Goal: Find specific page/section: Find specific page/section

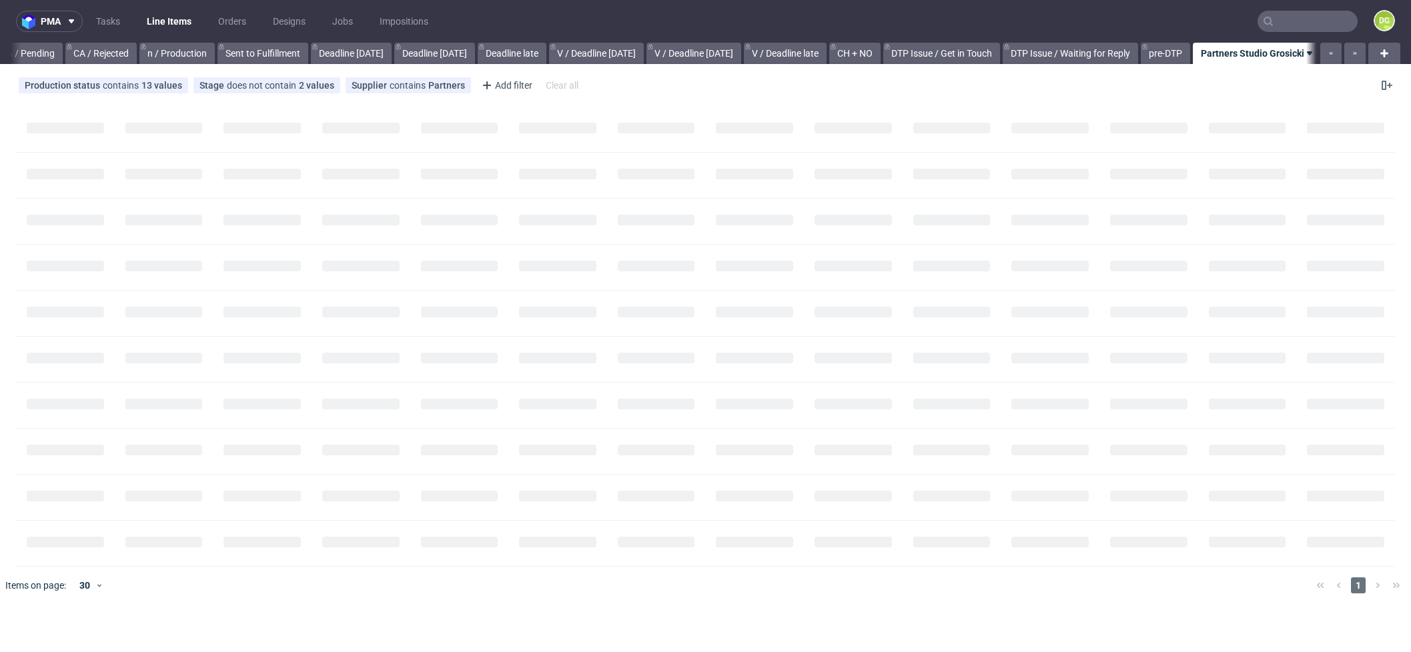
scroll to position [0, 1146]
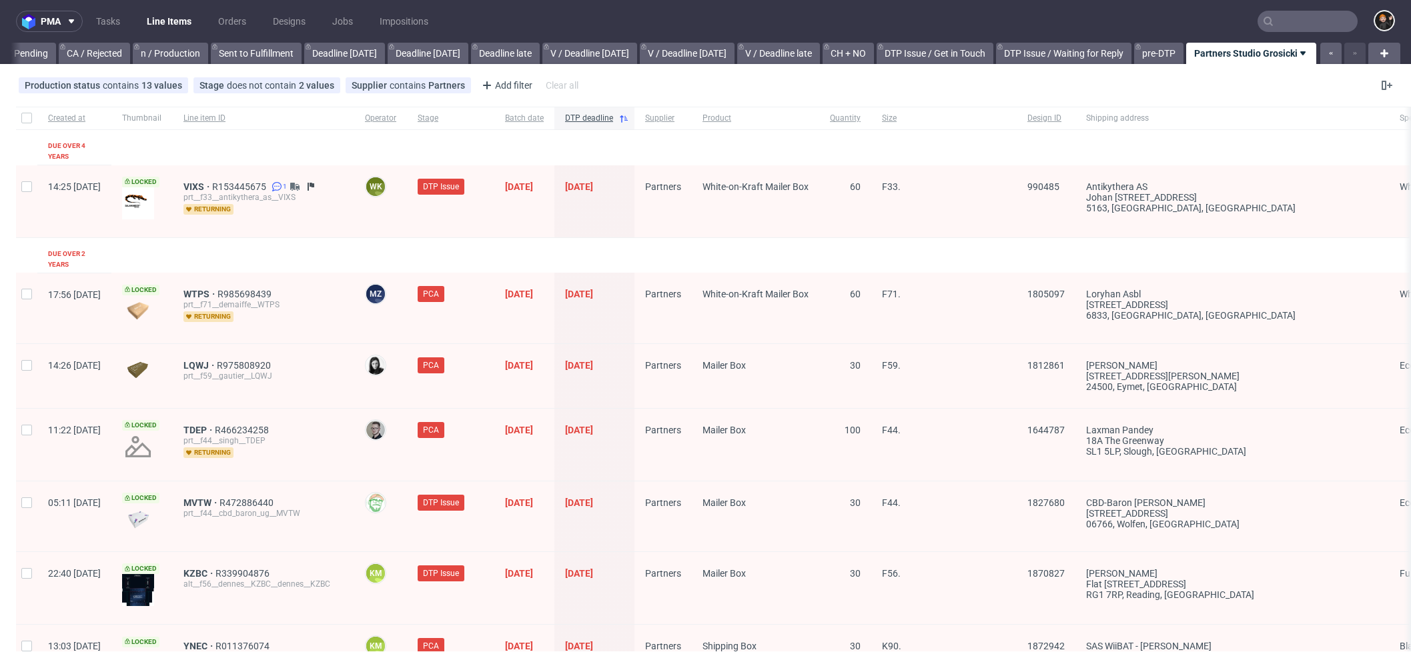
click at [1324, 25] on input "text" at bounding box center [1307, 21] width 100 height 21
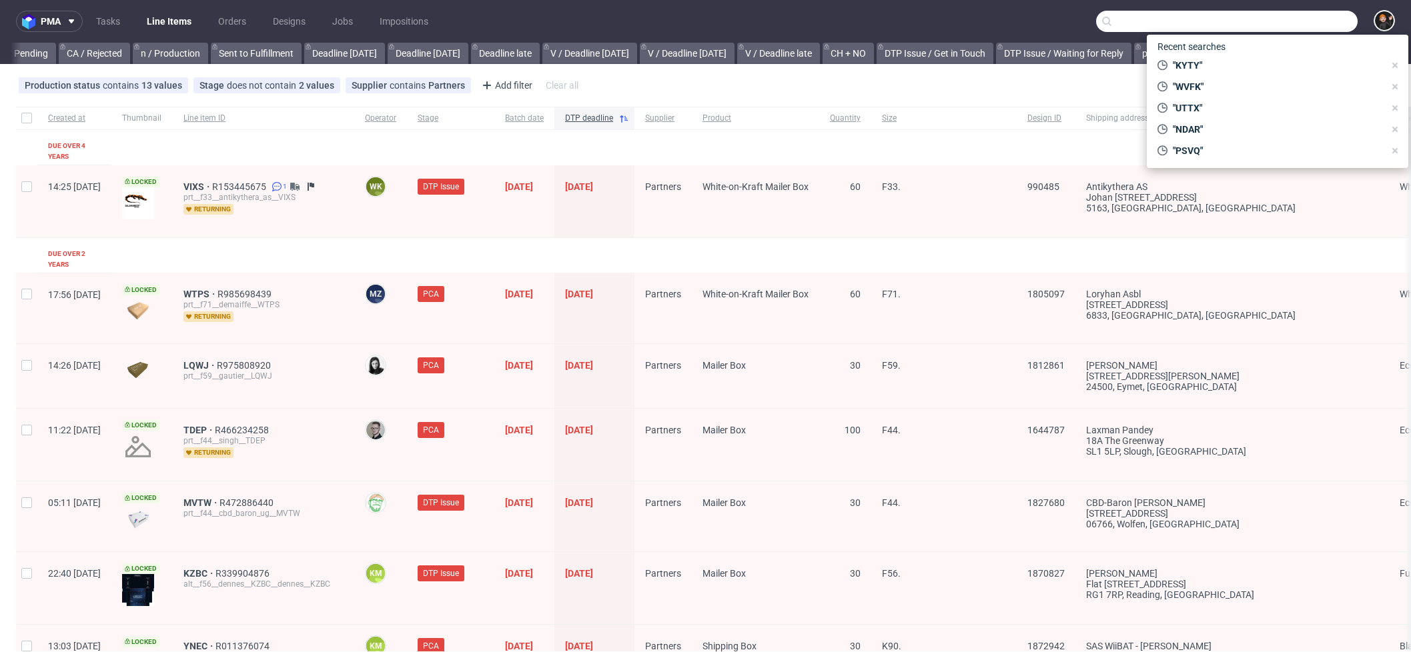
paste input "HJWN"
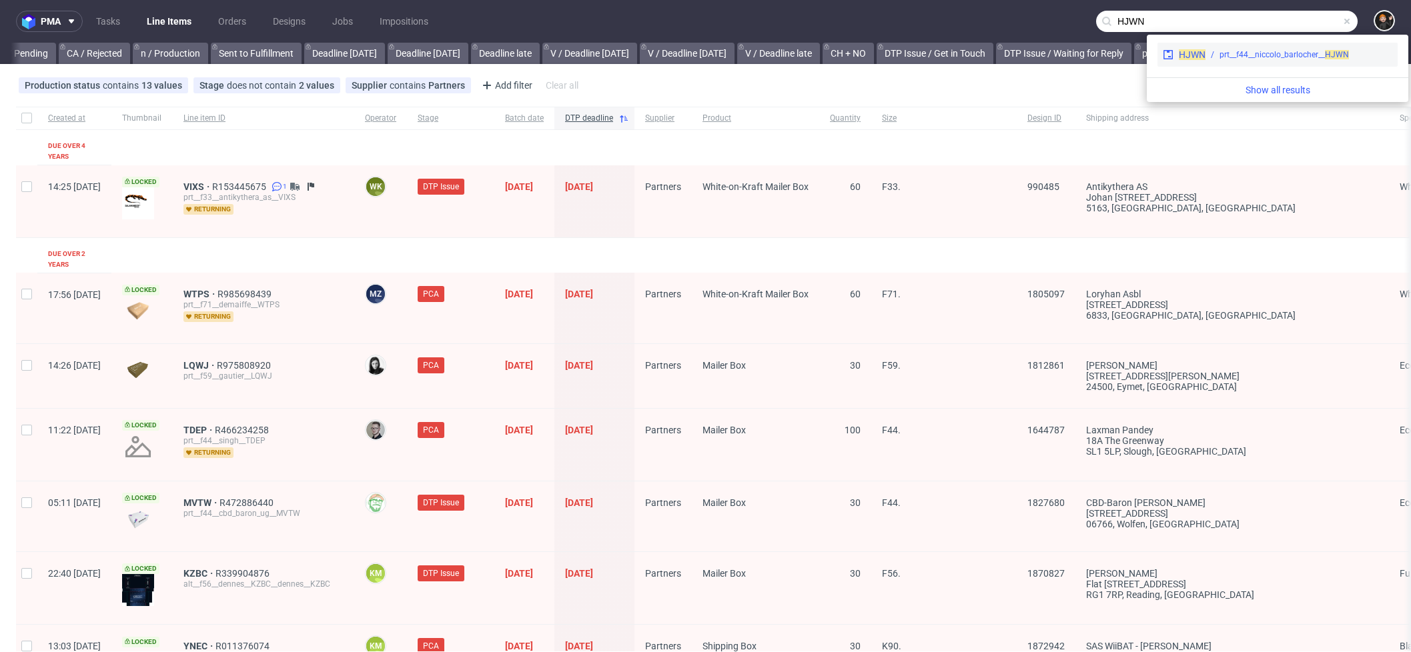
type input "HJWN"
click at [1266, 63] on div "HJWN prt__f44__niccolo_barlocher__ HJWN" at bounding box center [1277, 55] width 240 height 24
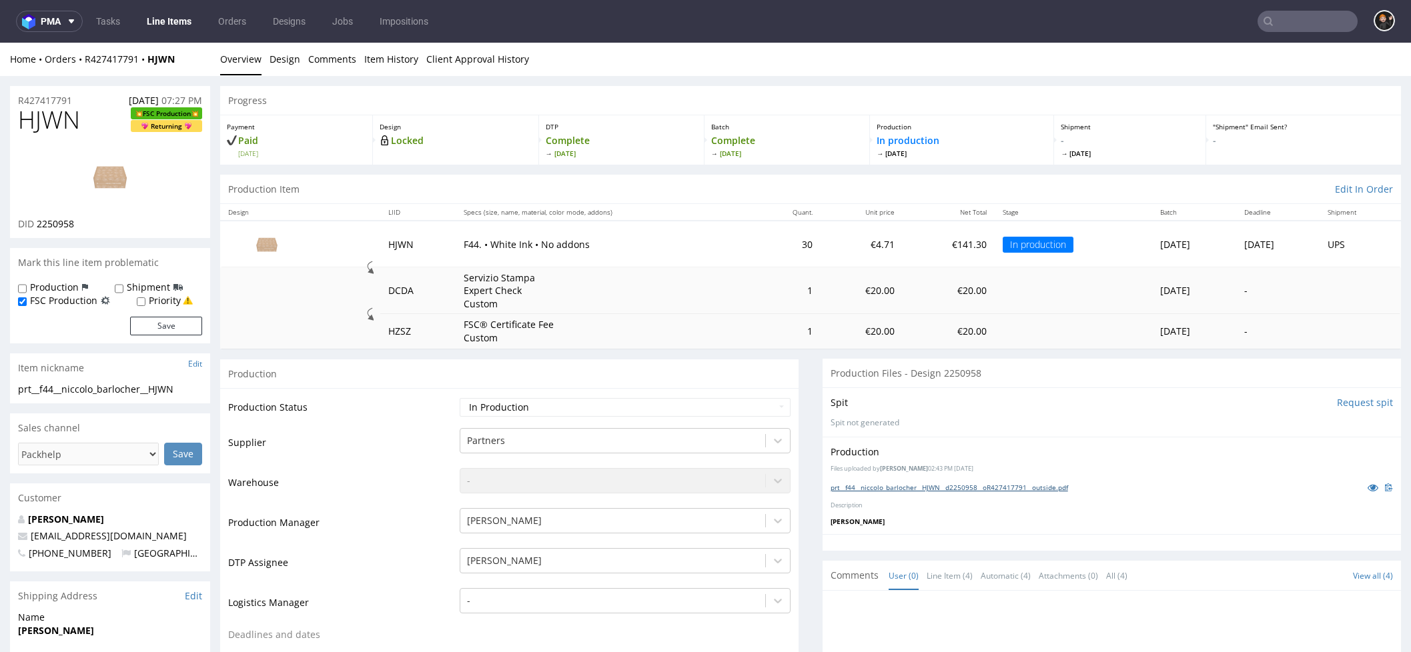
click at [958, 483] on link "prt__f44__niccolo_barlocher__HJWN__d2250958__oR427417791__outside.pdf" at bounding box center [948, 487] width 237 height 9
click at [994, 480] on div "prt__f44__niccolo_barlocher__HJWN__d2250958__oR427417791__outside.pdf" at bounding box center [1111, 487] width 562 height 15
click at [1295, 0] on nav "pma Tasks Line Items Orders Designs Jobs Impositions" at bounding box center [705, 21] width 1411 height 43
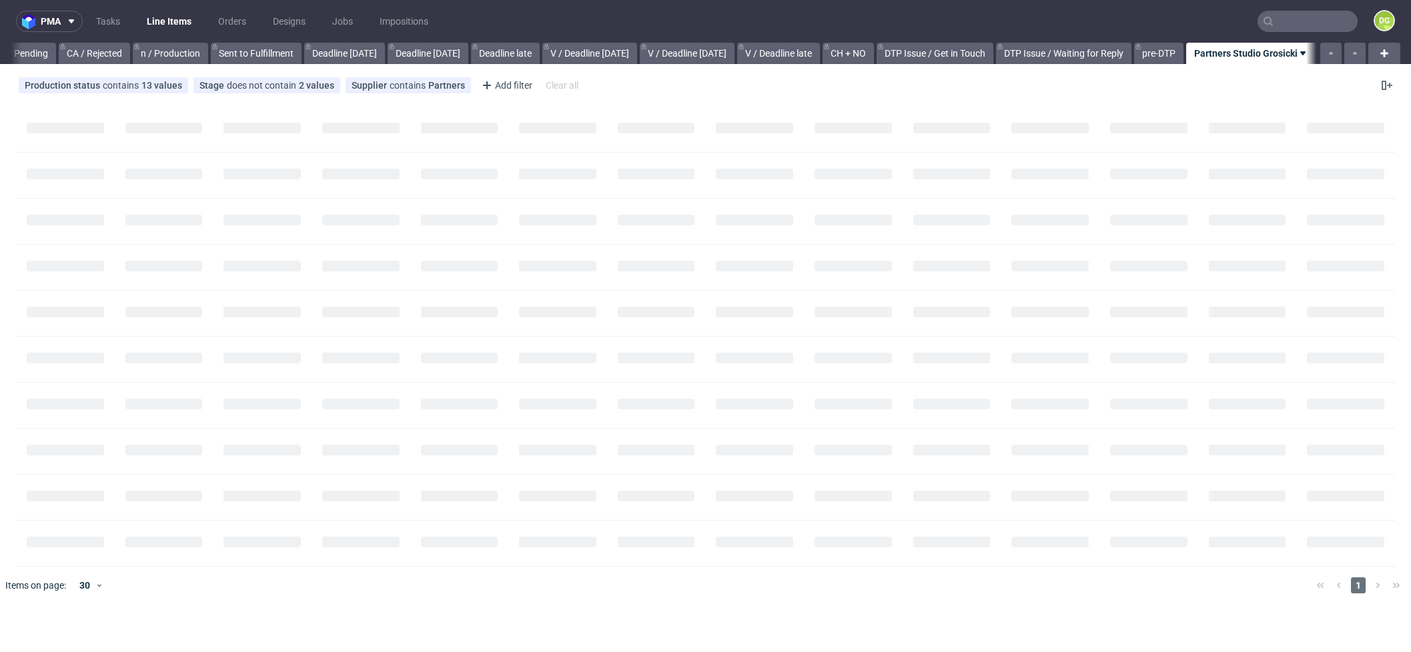
scroll to position [0, 1146]
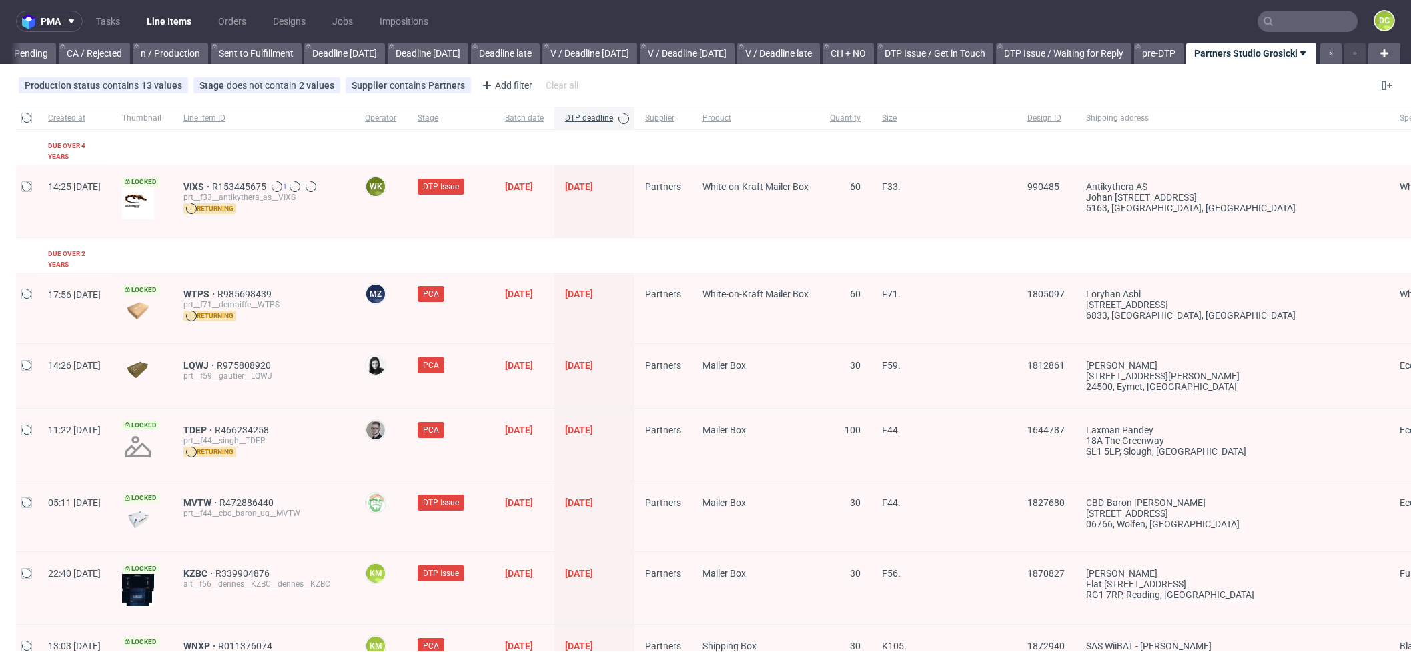
click at [1310, 23] on input "text" at bounding box center [1307, 21] width 100 height 21
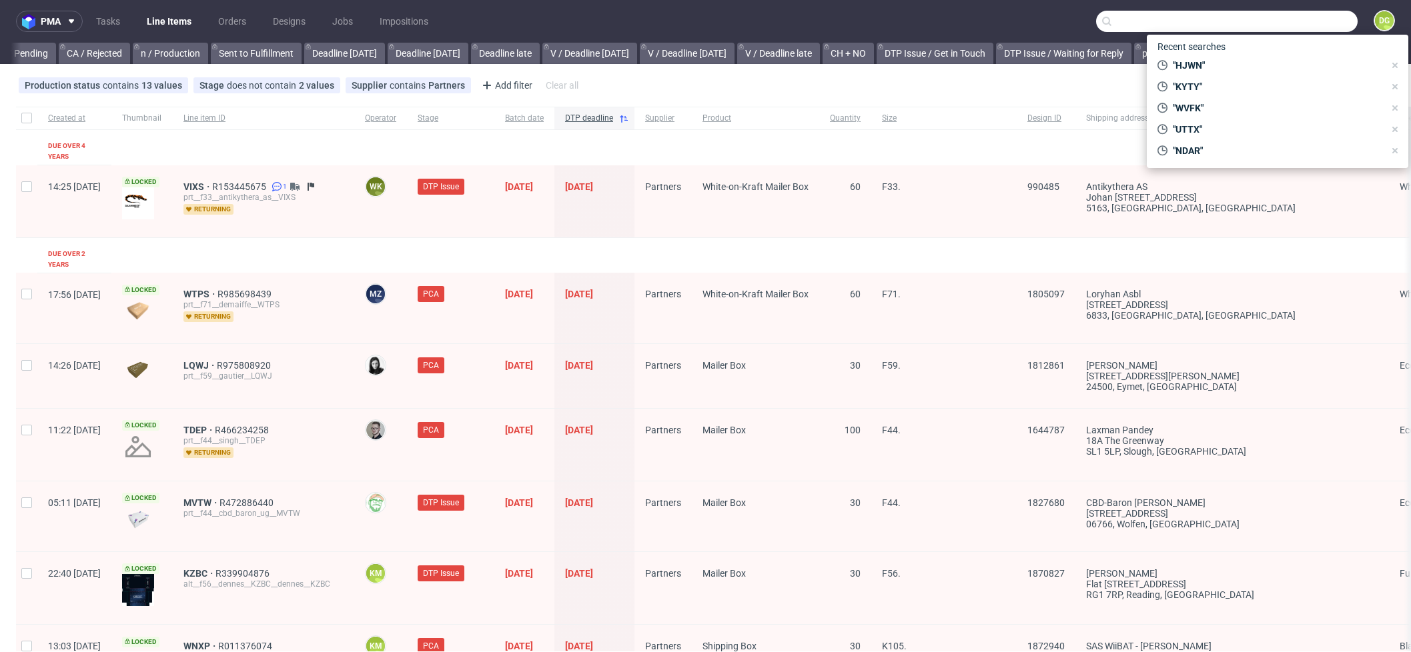
paste input "YKAC"
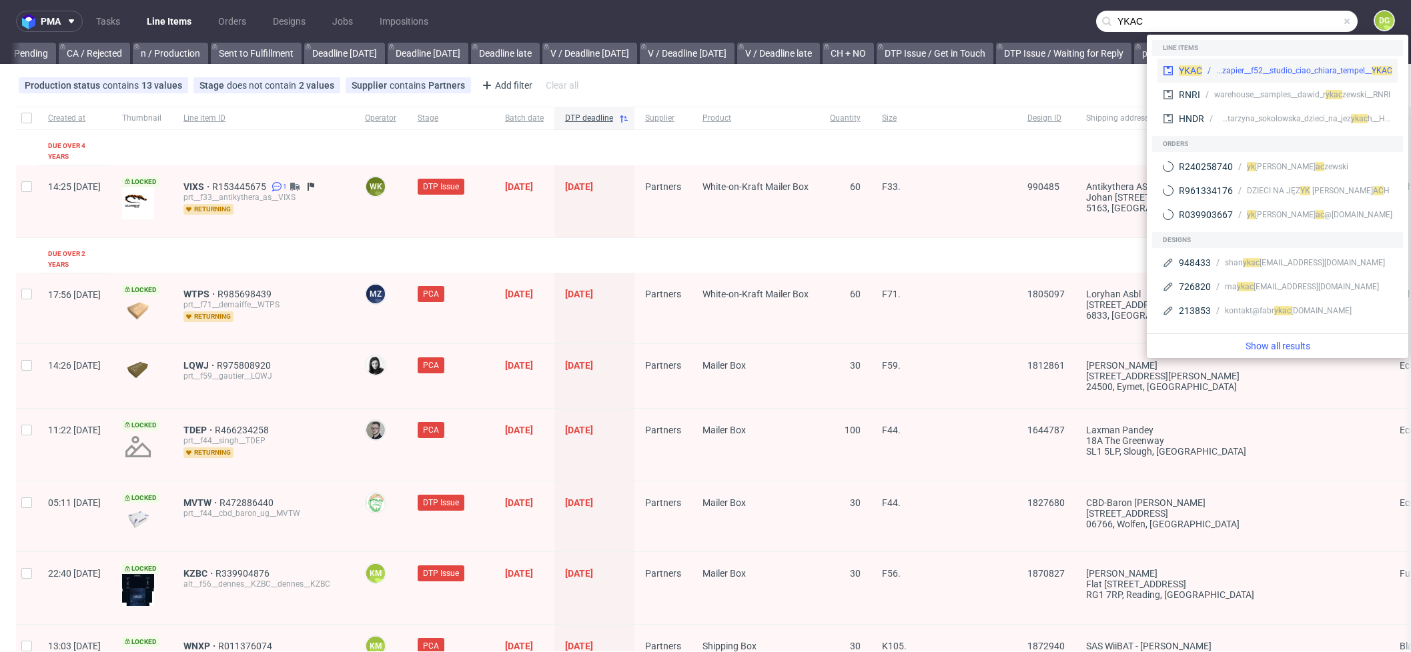
scroll to position [0, -1]
type input "YKAC"
click at [1180, 69] on span "YKAC" at bounding box center [1189, 70] width 23 height 11
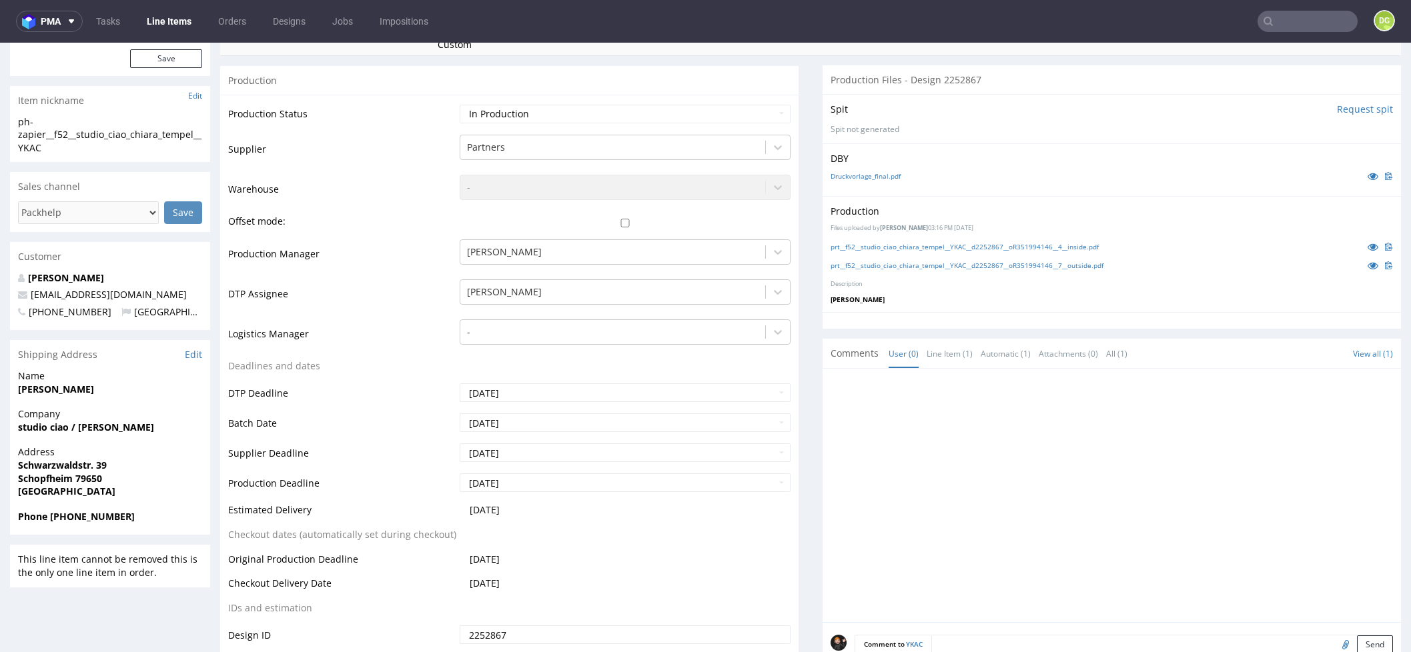
scroll to position [508, 0]
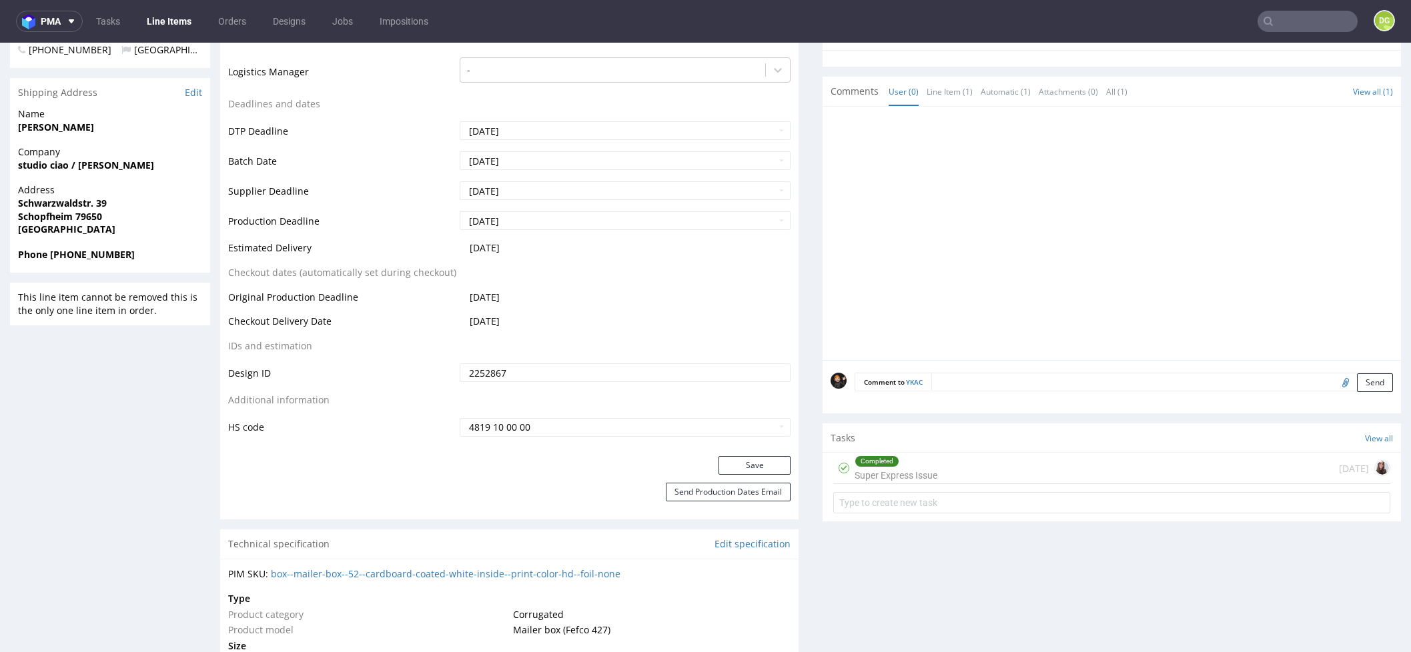
click at [969, 470] on div "Completed Super Express Issue [DATE]" at bounding box center [1111, 468] width 557 height 31
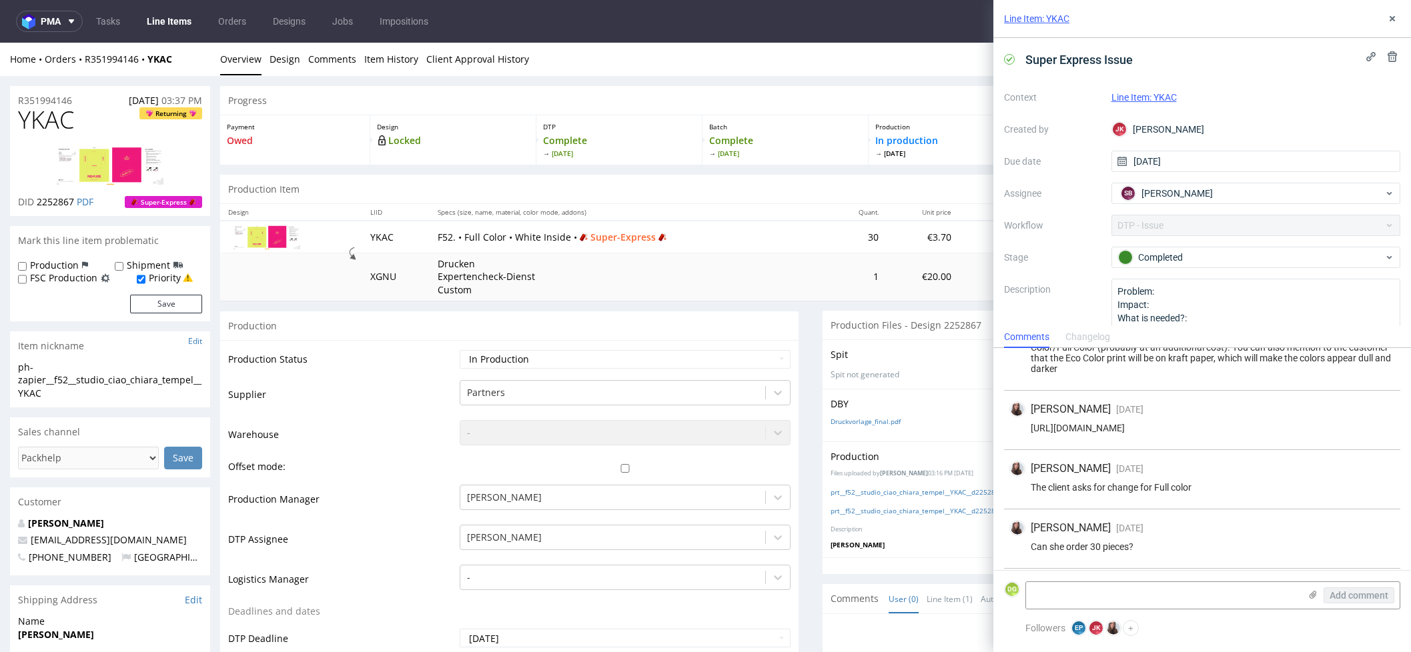
scroll to position [143, 0]
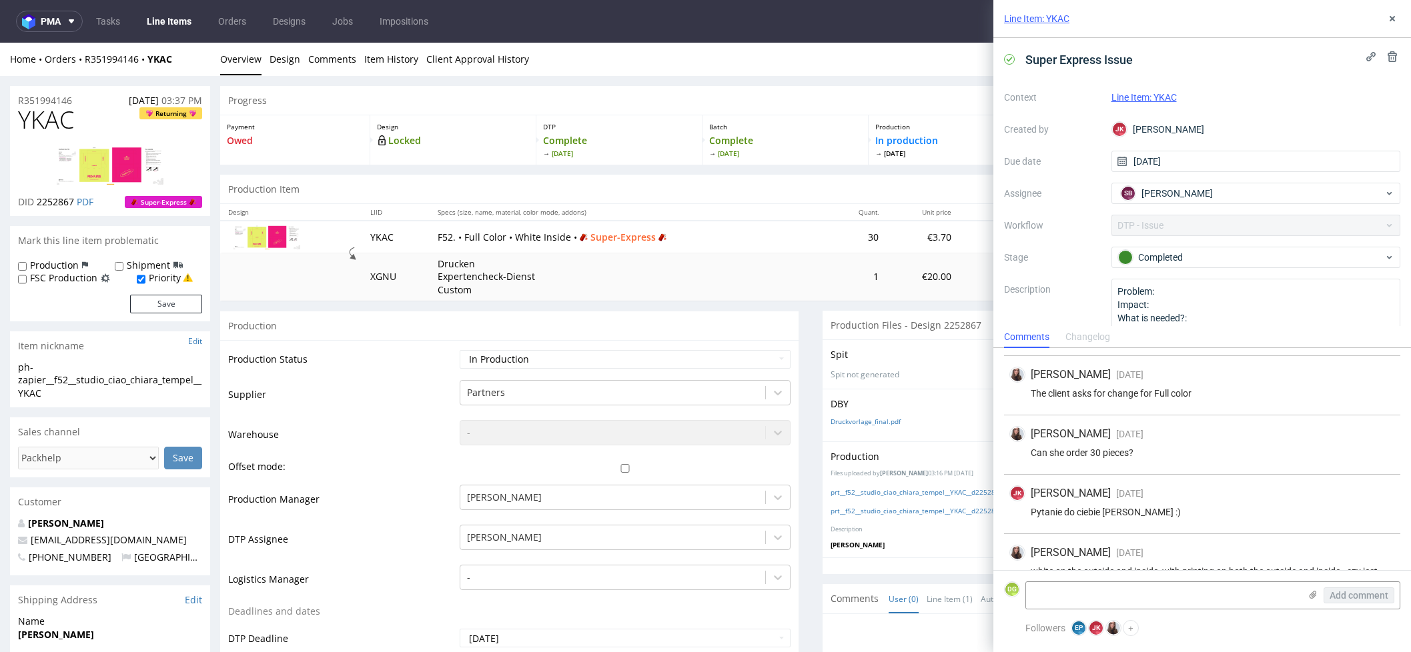
click at [172, 30] on link "Line Items" at bounding box center [169, 21] width 61 height 21
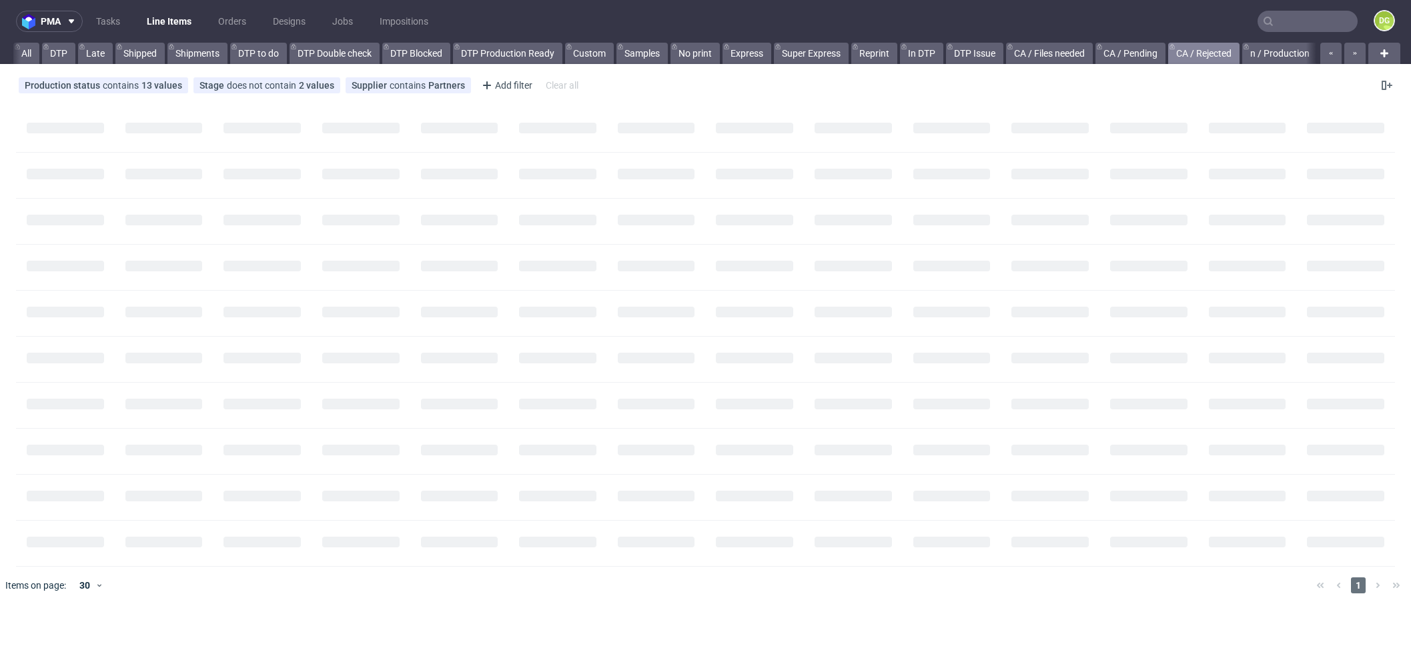
scroll to position [0, 1146]
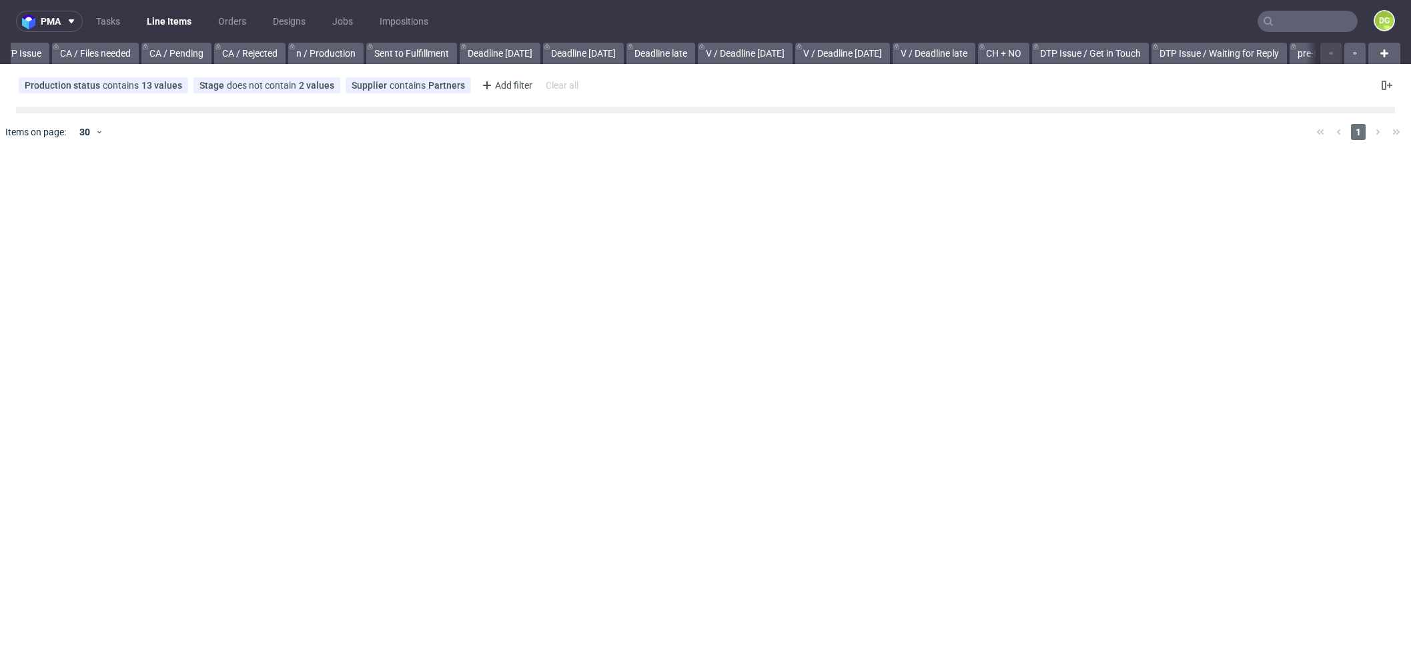
scroll to position [0, 1146]
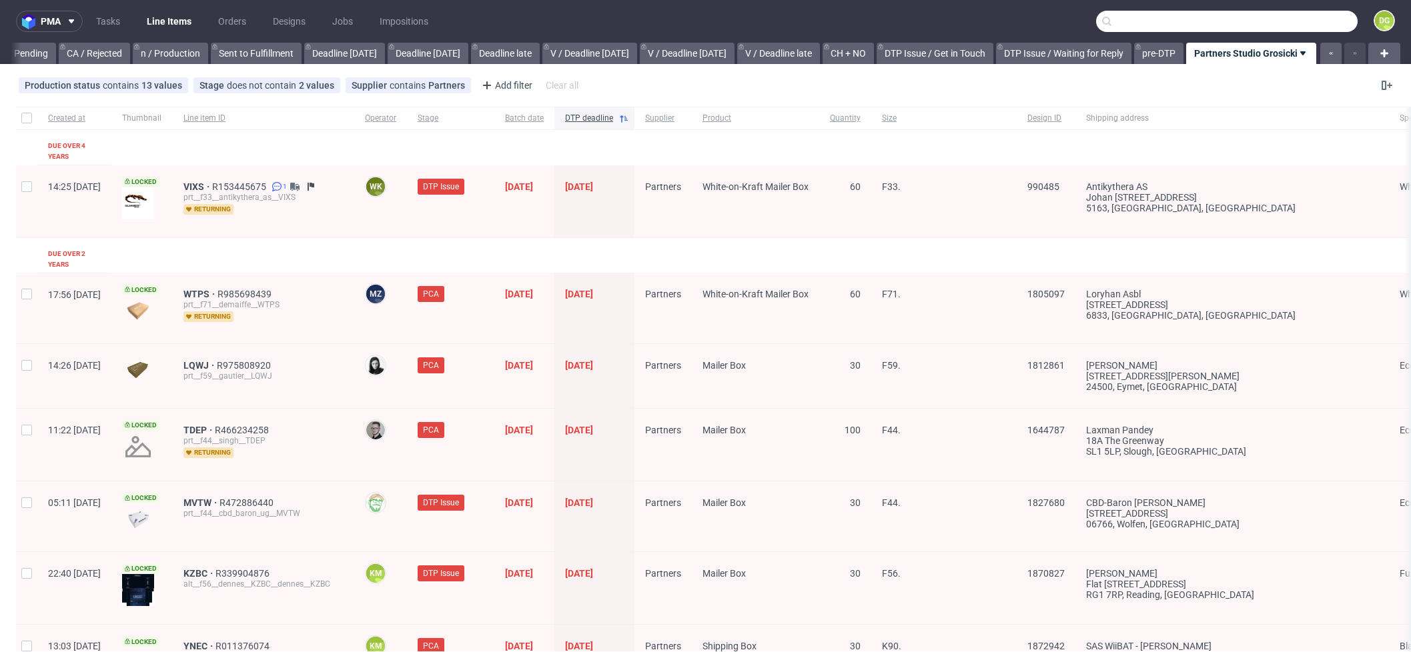
drag, startPoint x: 1317, startPoint y: 23, endPoint x: 1313, endPoint y: 32, distance: 10.2
click at [1317, 23] on input "text" at bounding box center [1226, 21] width 261 height 21
paste input "UJAW"
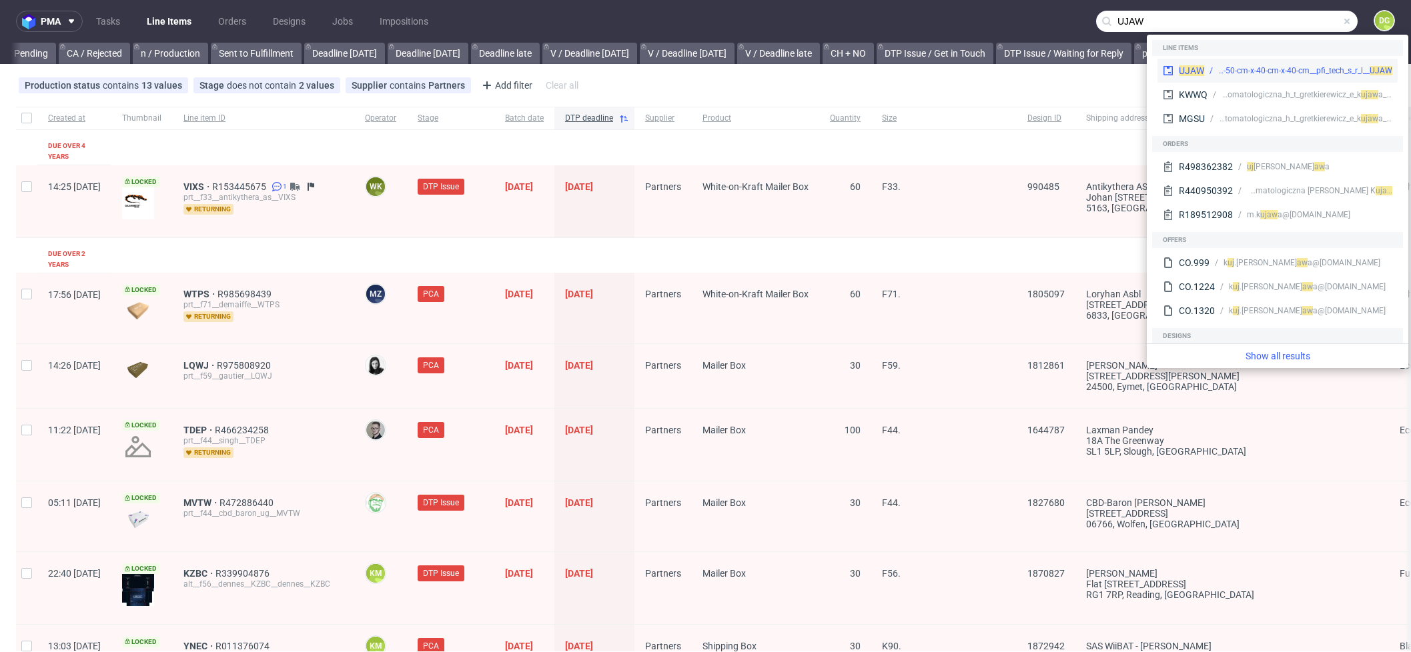
type input "UJAW"
click at [1237, 73] on div "prt__k130-50-cm-x-40-cm-x-40-cm__pfi_tech_s_r_l__ UJAW" at bounding box center [1305, 71] width 174 height 12
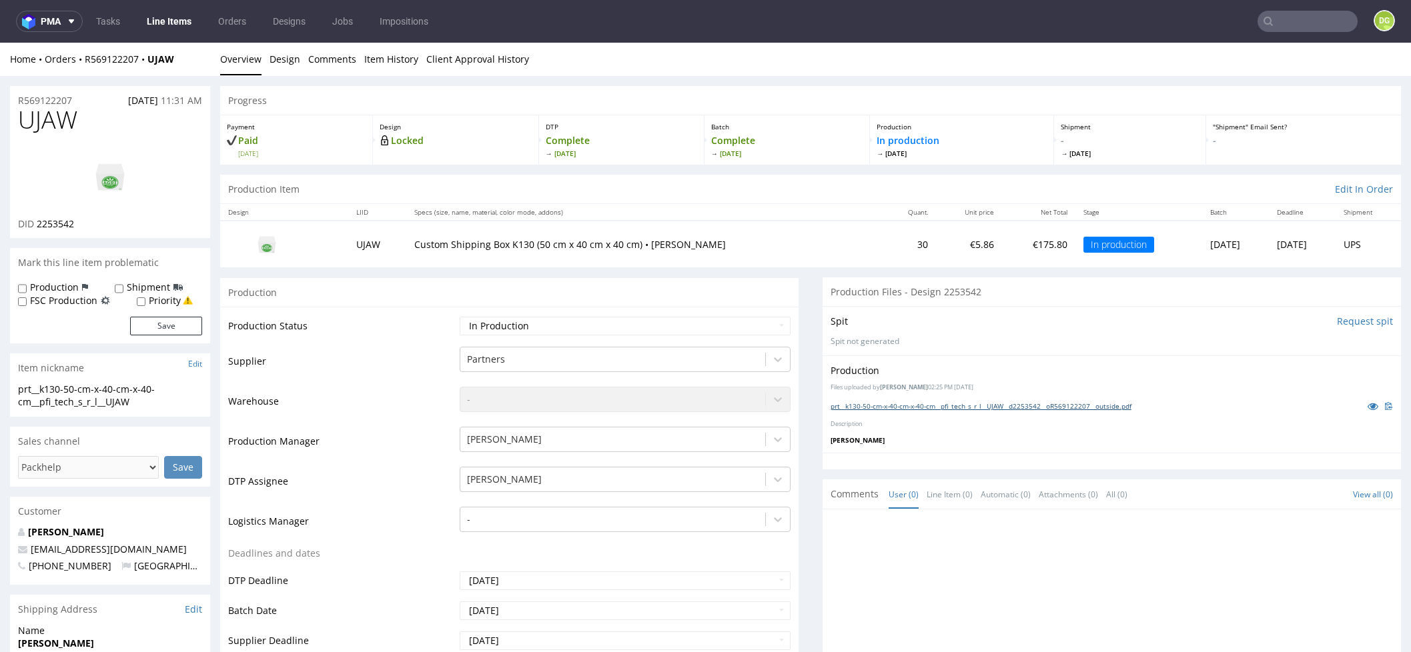
click at [992, 405] on link "prt__k130-50-cm-x-40-cm-x-40-cm__pfi_tech_s_r_l__UJAW__d2253542__oR569122207__o…" at bounding box center [980, 405] width 301 height 9
